Goal: Navigation & Orientation: Find specific page/section

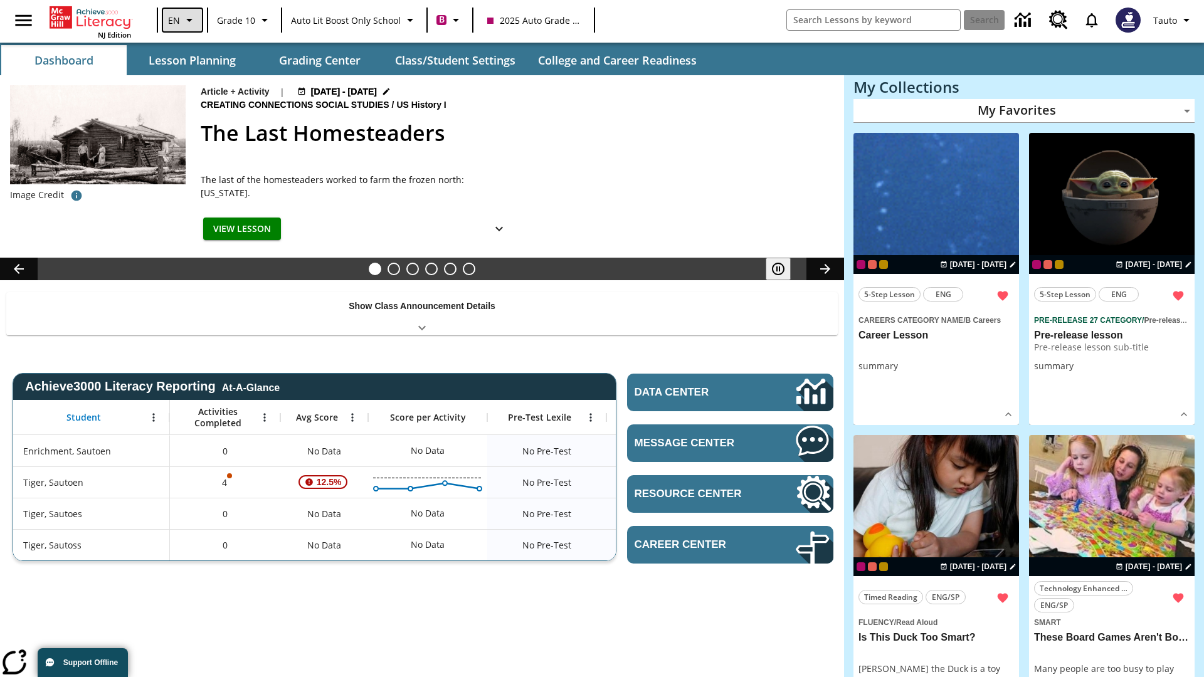
click at [182, 20] on icon "Language: EN, Select a language" at bounding box center [189, 20] width 15 height 15
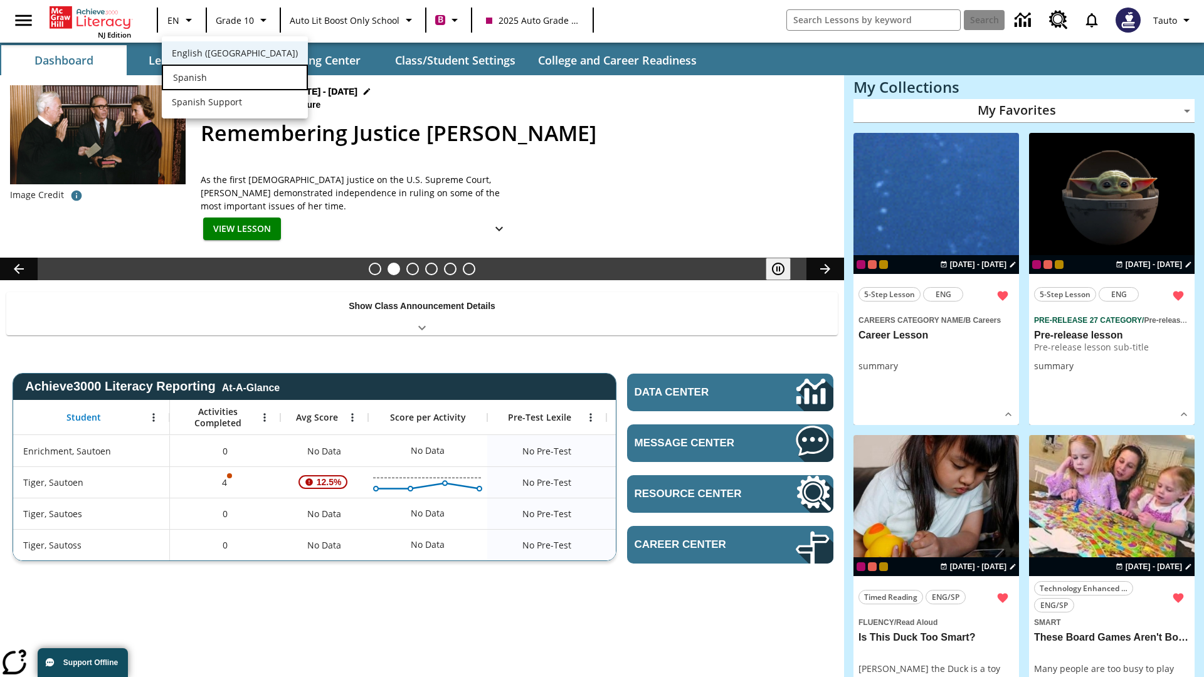
click at [209, 78] on div "Spanish" at bounding box center [235, 78] width 146 height 26
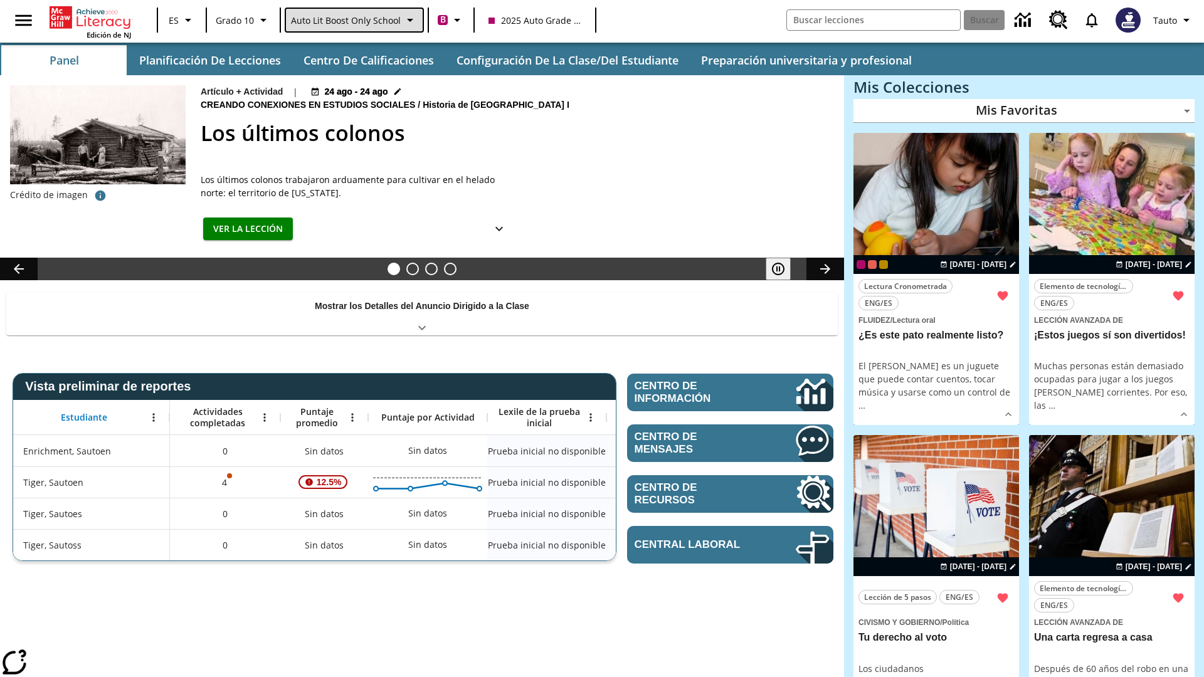
click at [353, 20] on span "Auto Lit Boost only School" at bounding box center [346, 20] width 110 height 13
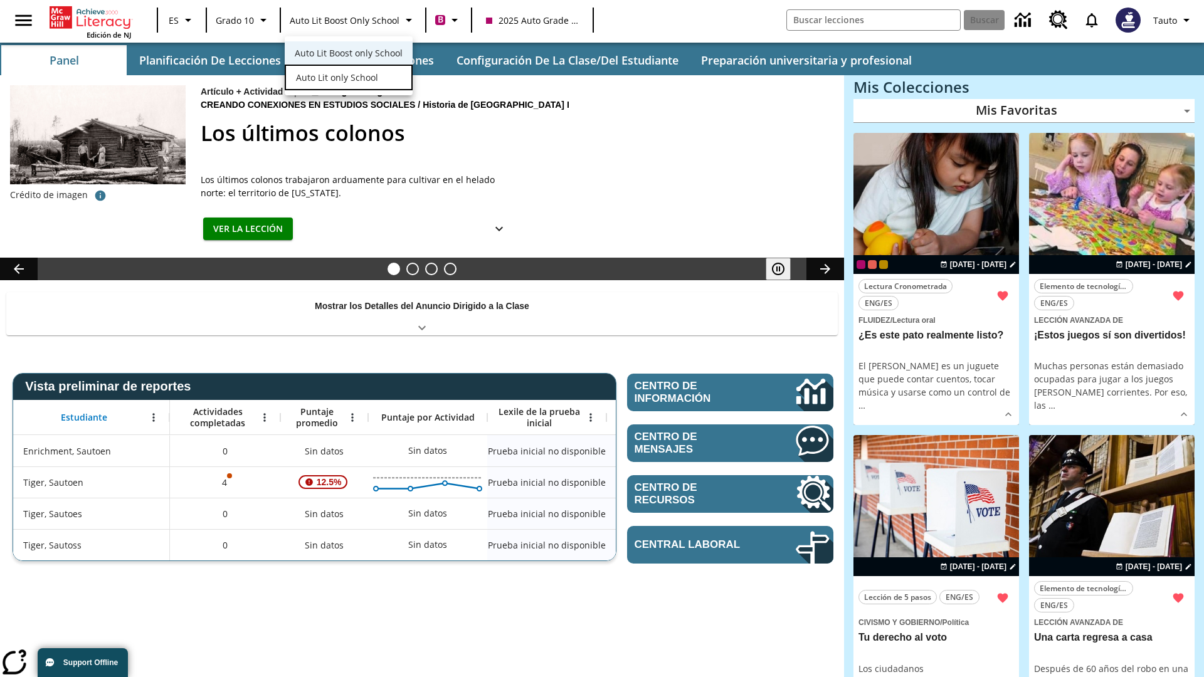
click at [336, 78] on span "Auto Lit only School" at bounding box center [337, 77] width 82 height 13
